Goal: Task Accomplishment & Management: Manage account settings

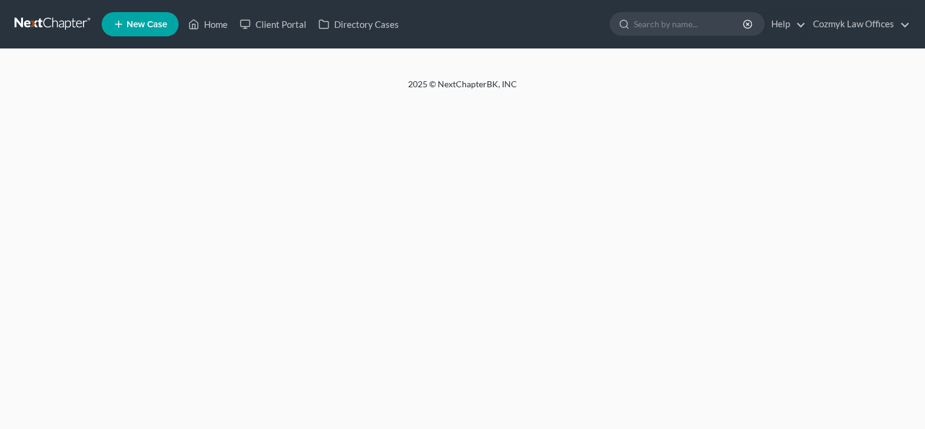
select select "1"
select select "0"
select select "3"
select select "36"
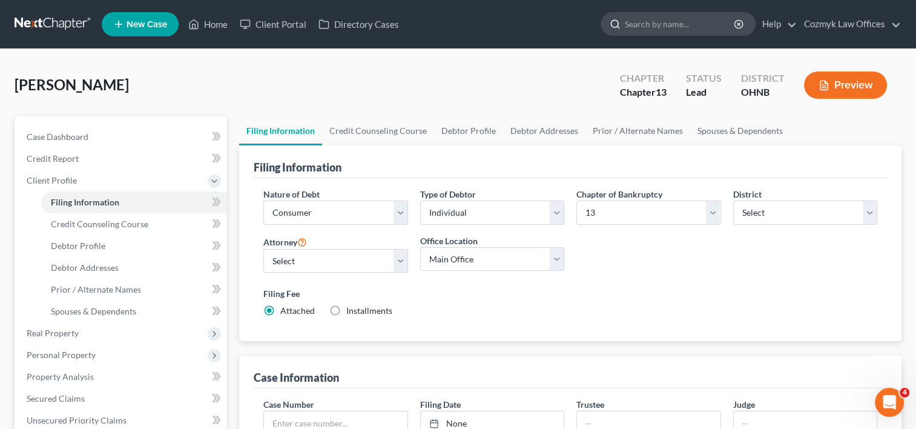
click at [679, 25] on input "search" at bounding box center [680, 24] width 111 height 22
type input "d"
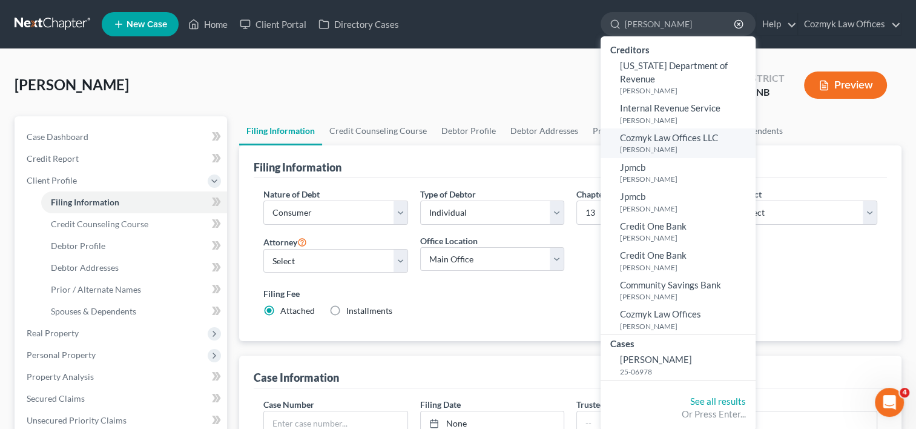
type input "[PERSON_NAME]"
click at [695, 132] on span "Cozmyk Law Offices LLC" at bounding box center [669, 137] width 98 height 11
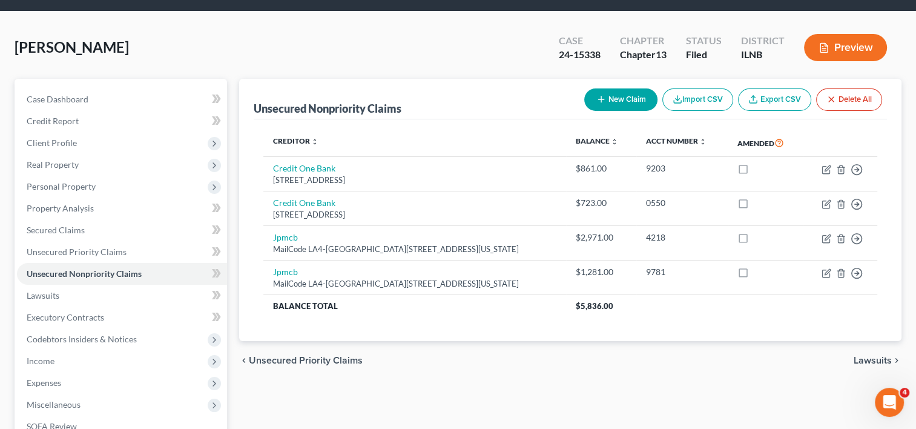
scroll to position [35, 0]
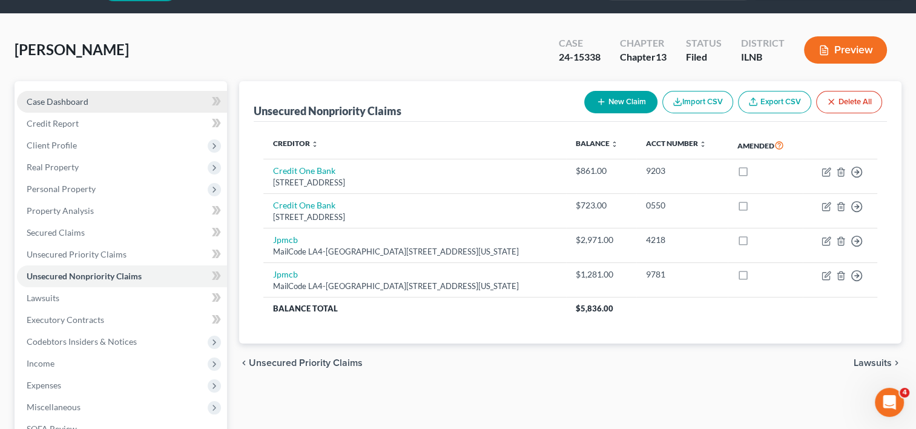
click at [194, 102] on link "Case Dashboard" at bounding box center [122, 102] width 210 height 22
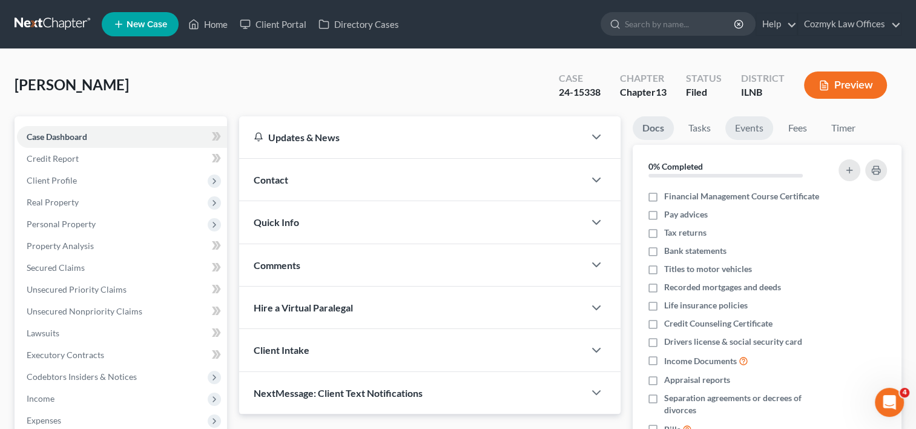
click at [742, 122] on link "Events" at bounding box center [749, 128] width 48 height 24
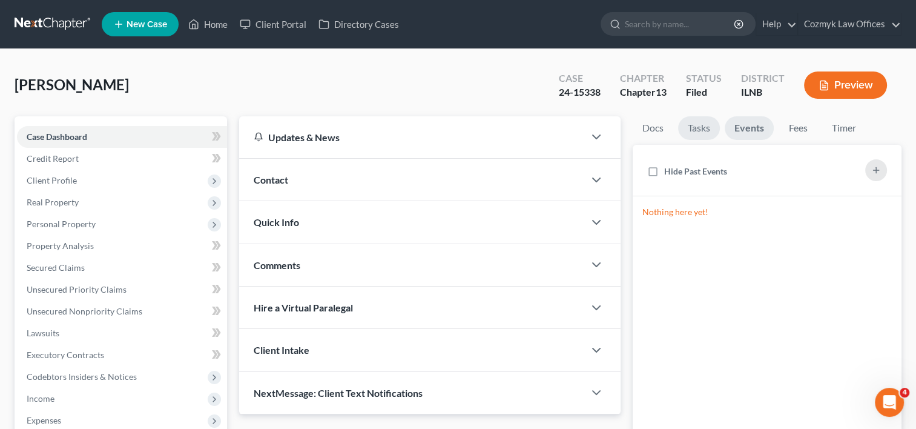
click at [697, 131] on link "Tasks" at bounding box center [699, 128] width 42 height 24
